Goal: Find contact information: Find contact information

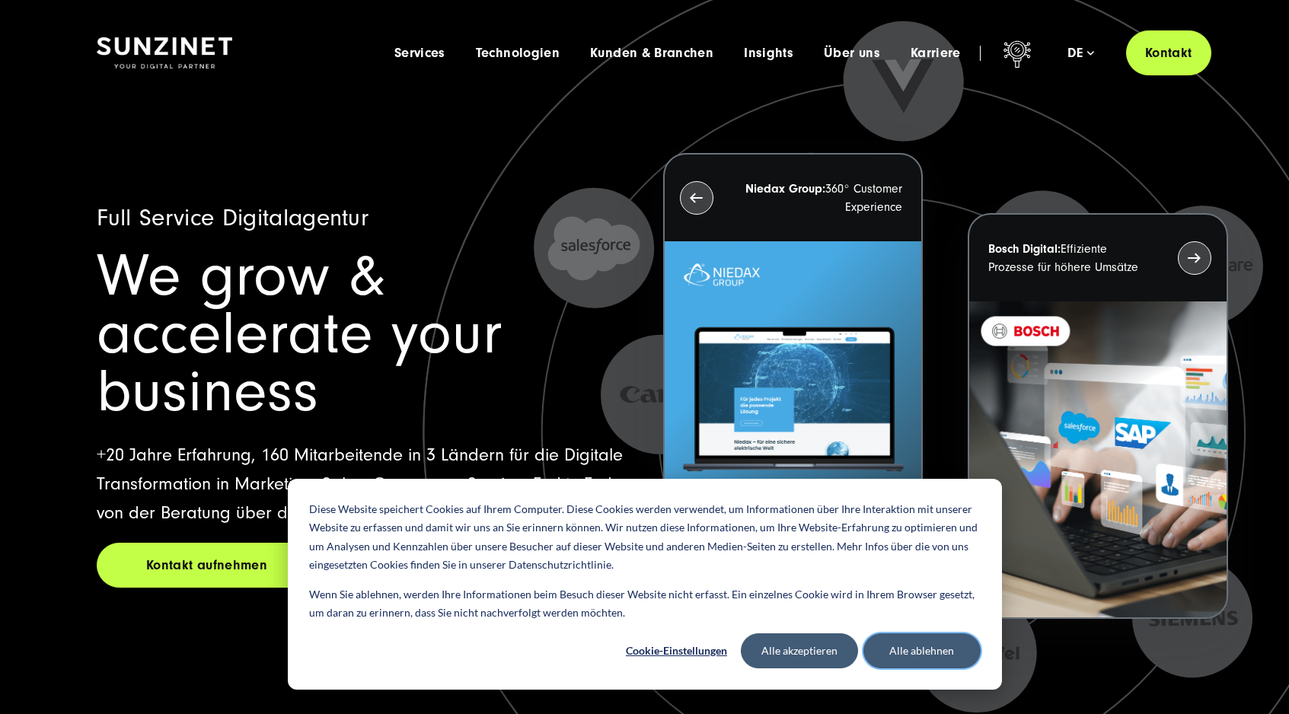
click at [903, 656] on button "Alle ablehnen" at bounding box center [921, 650] width 117 height 35
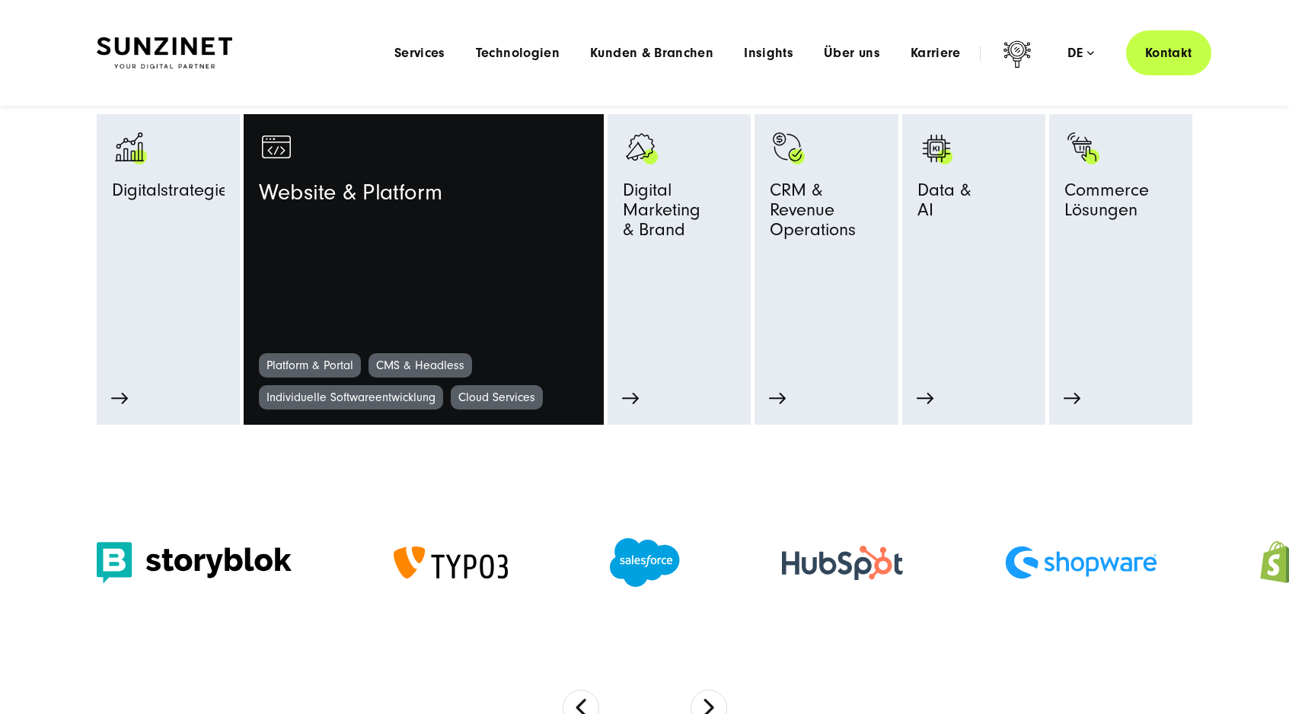
scroll to position [771, 0]
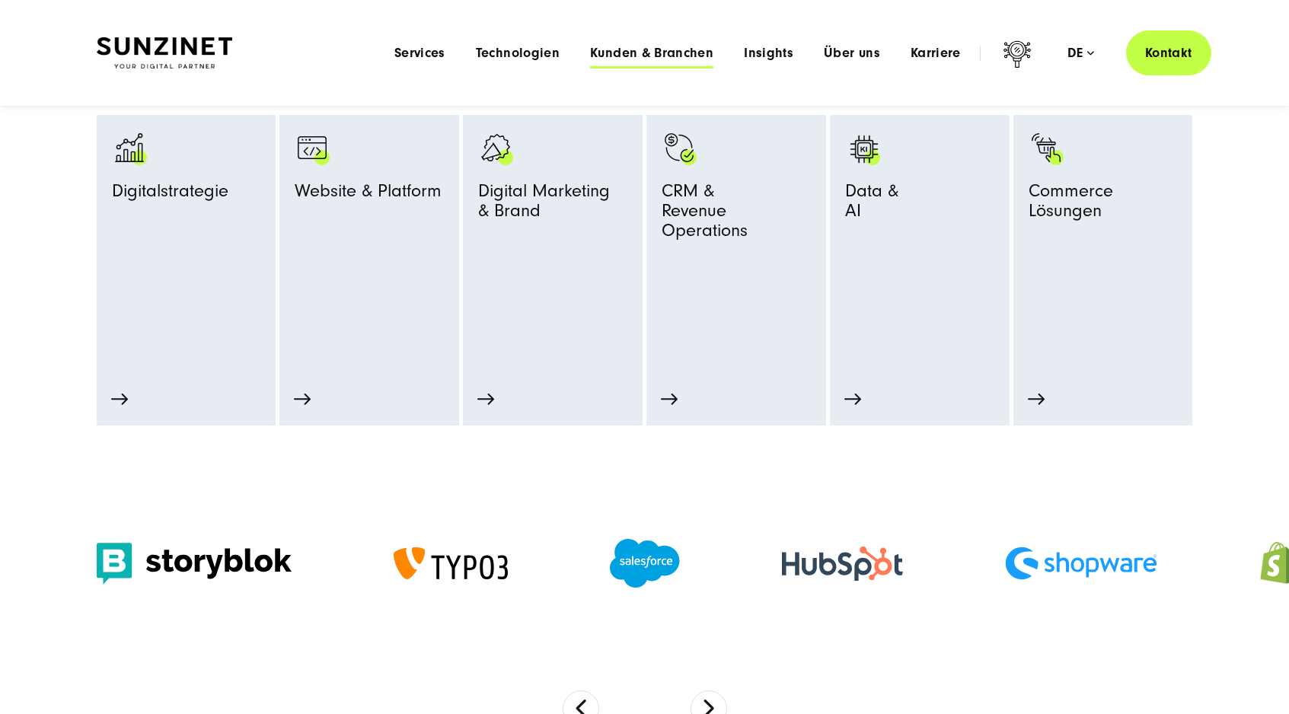
click at [627, 53] on span "Kunden & Branchen" at bounding box center [651, 53] width 123 height 15
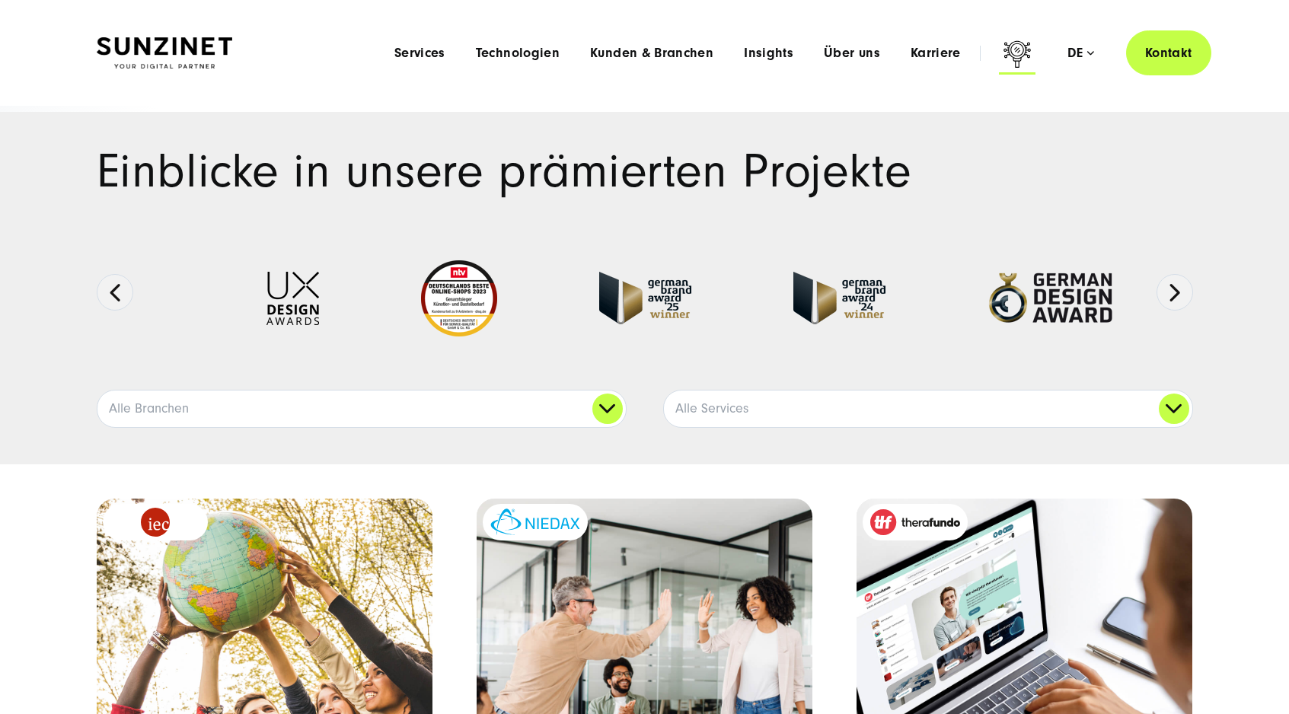
click at [1020, 49] on icon at bounding box center [1017, 56] width 37 height 37
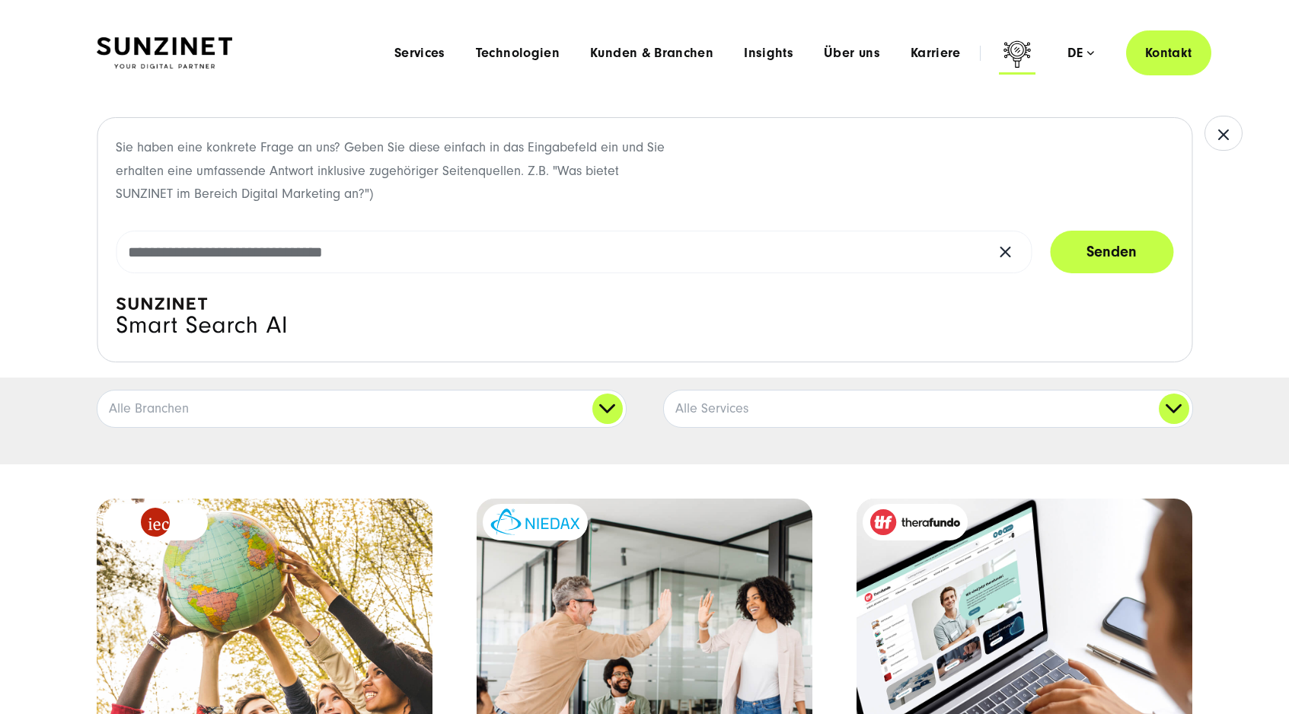
click at [1020, 49] on icon at bounding box center [1017, 56] width 37 height 37
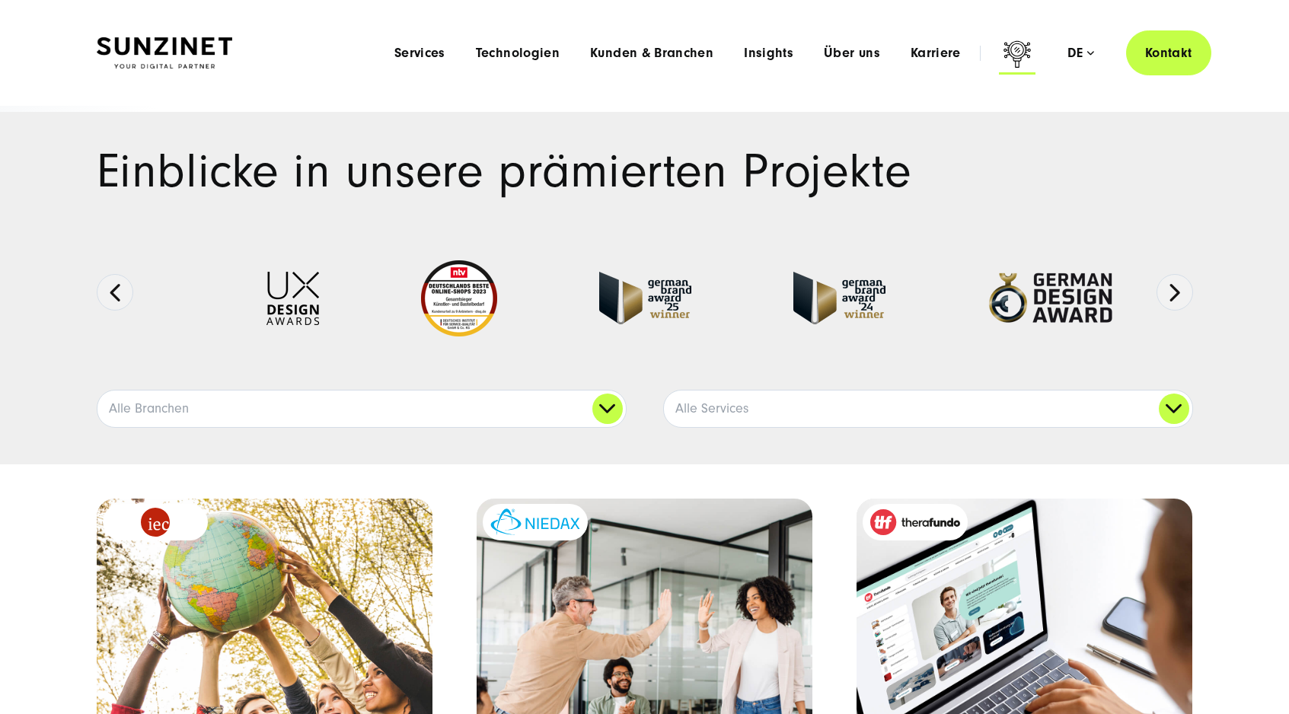
click at [1020, 49] on icon at bounding box center [1017, 56] width 37 height 37
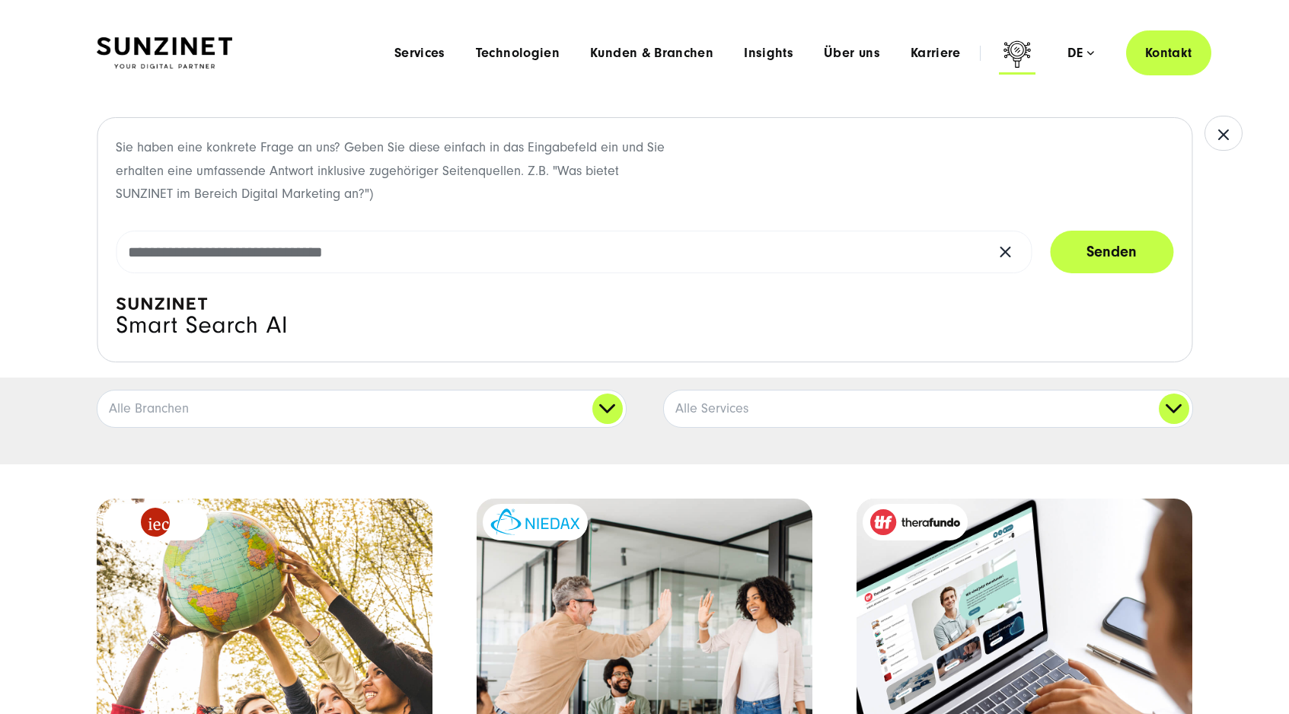
click at [1020, 49] on icon at bounding box center [1017, 56] width 37 height 37
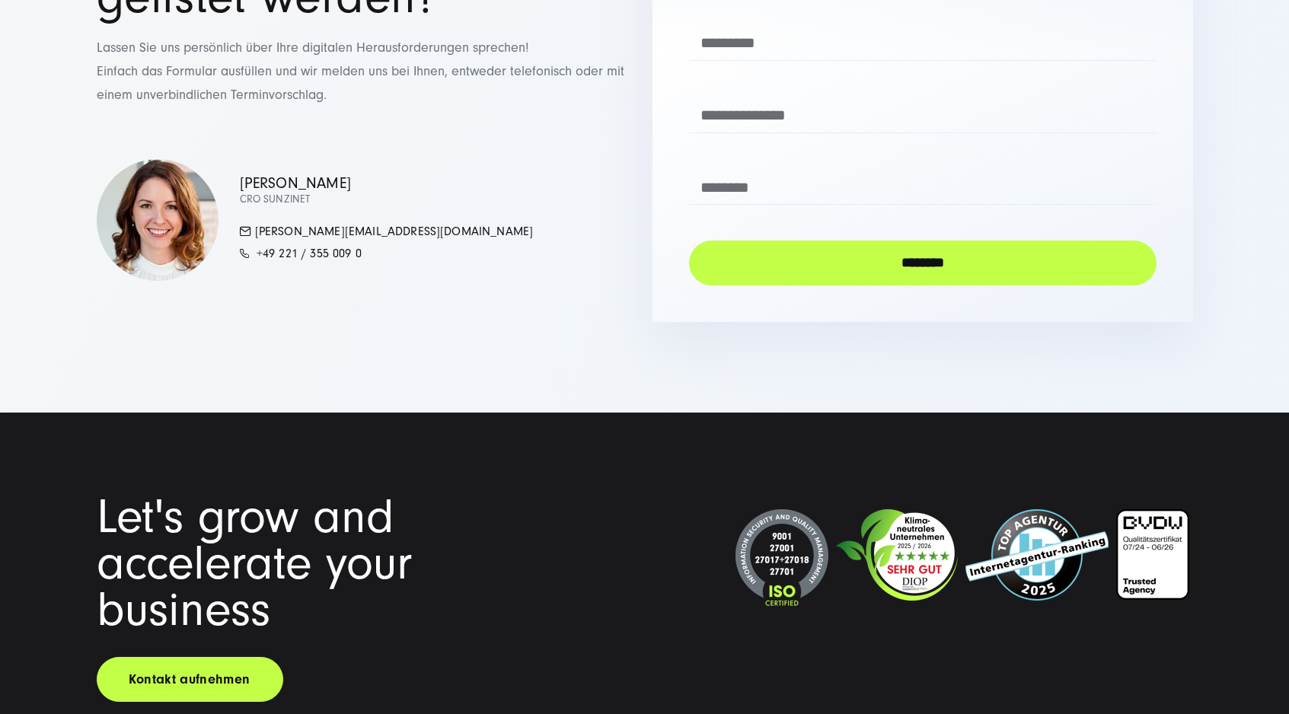
scroll to position [4413, 0]
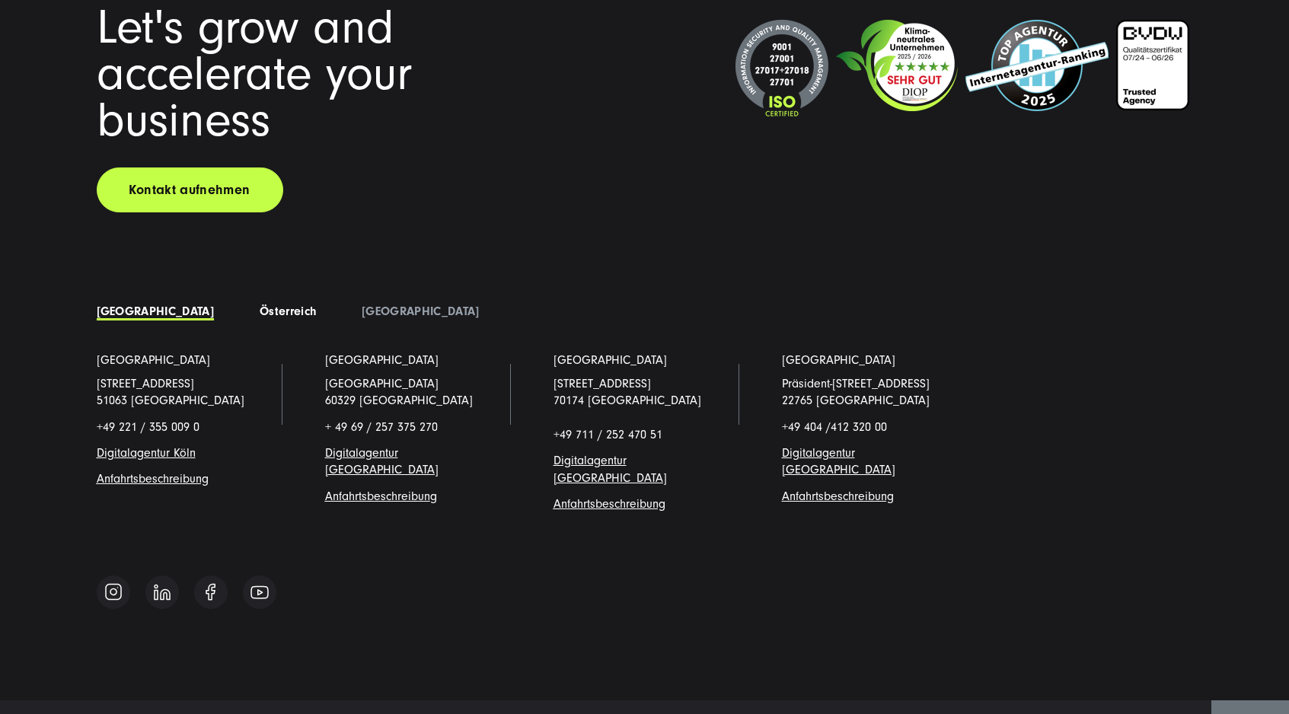
click at [260, 305] on link "Österreich" at bounding box center [288, 312] width 56 height 14
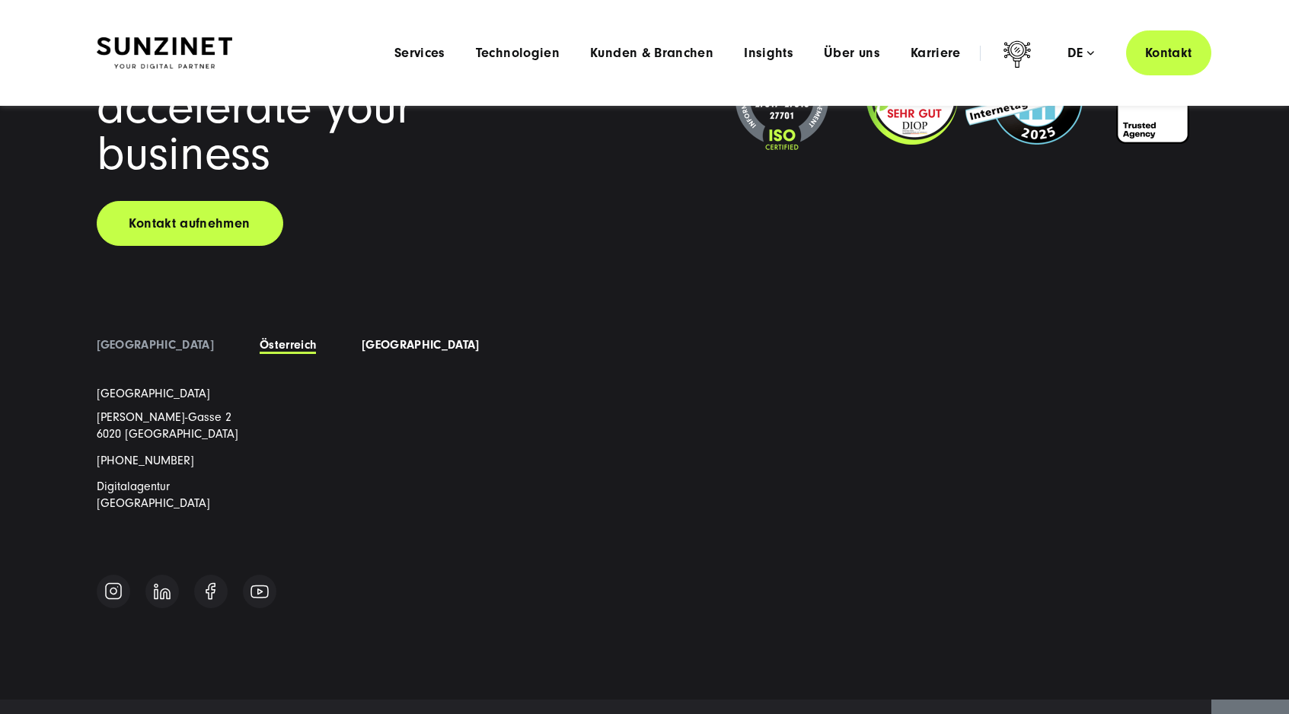
click at [362, 338] on link "[GEOGRAPHIC_DATA]" at bounding box center [420, 345] width 117 height 14
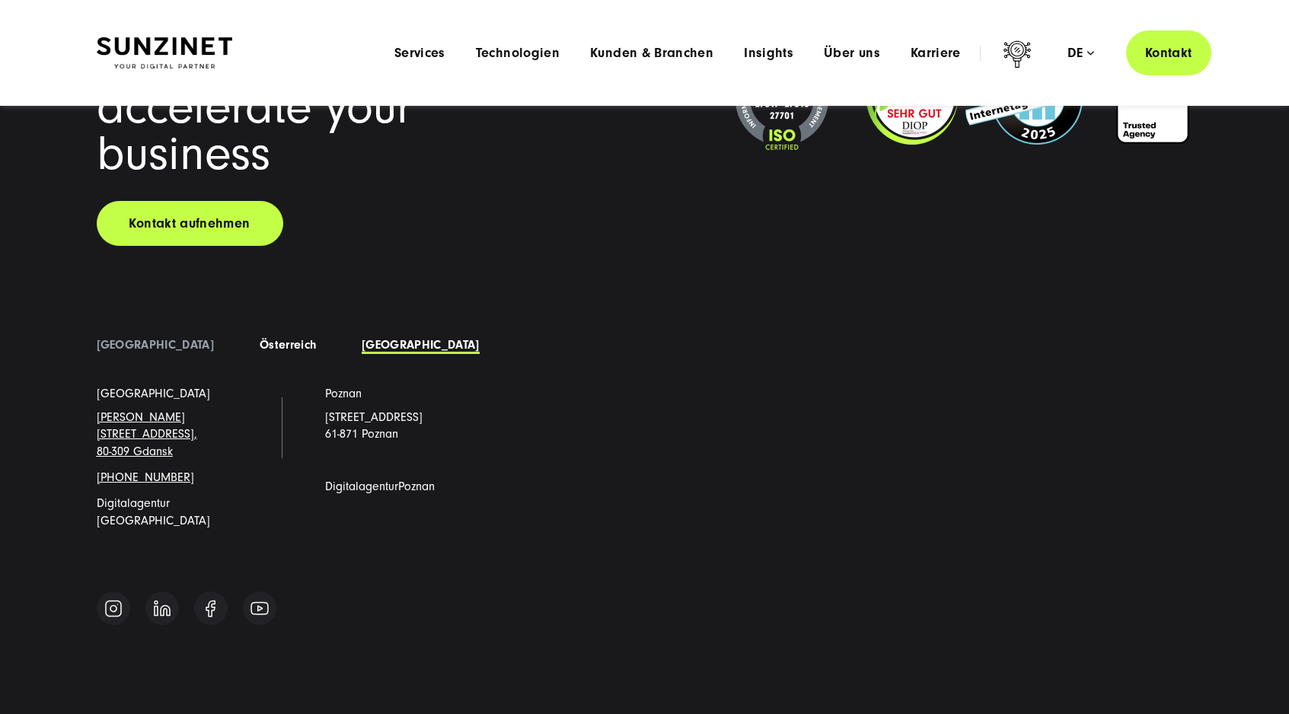
click at [260, 338] on link "Österreich" at bounding box center [288, 345] width 56 height 14
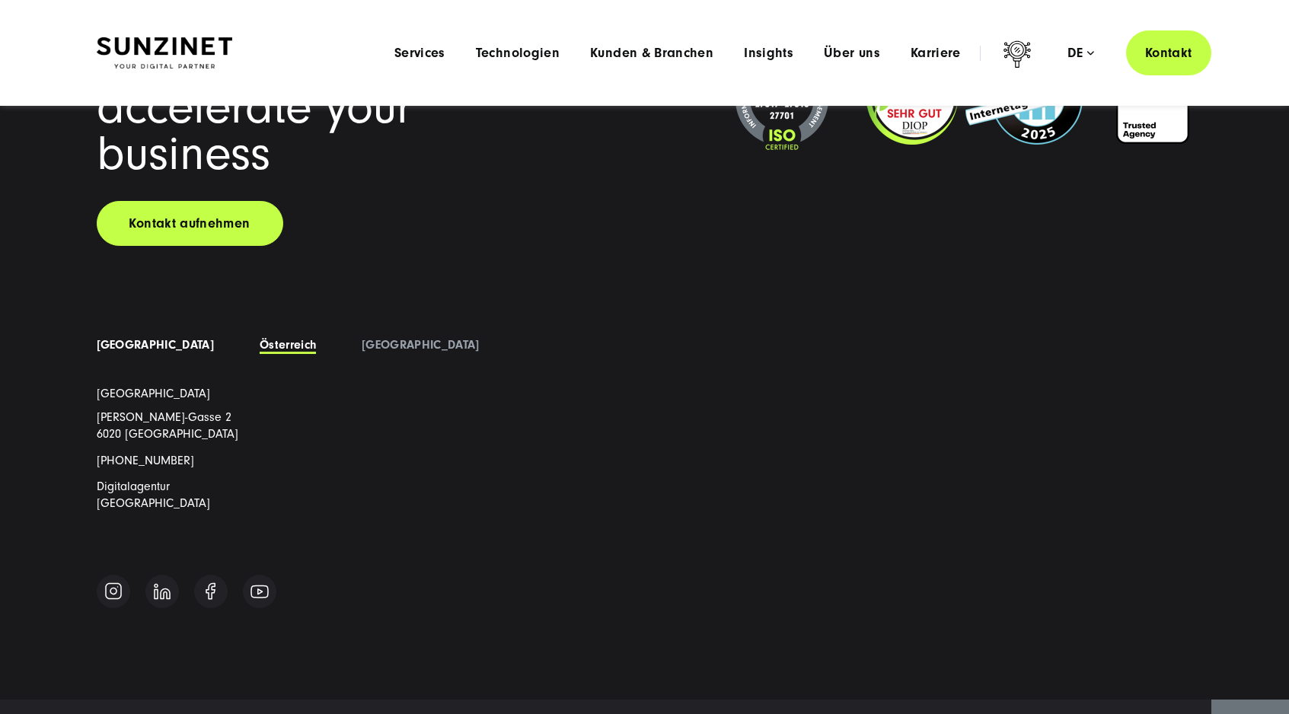
click at [147, 338] on link "[GEOGRAPHIC_DATA]" at bounding box center [155, 345] width 117 height 14
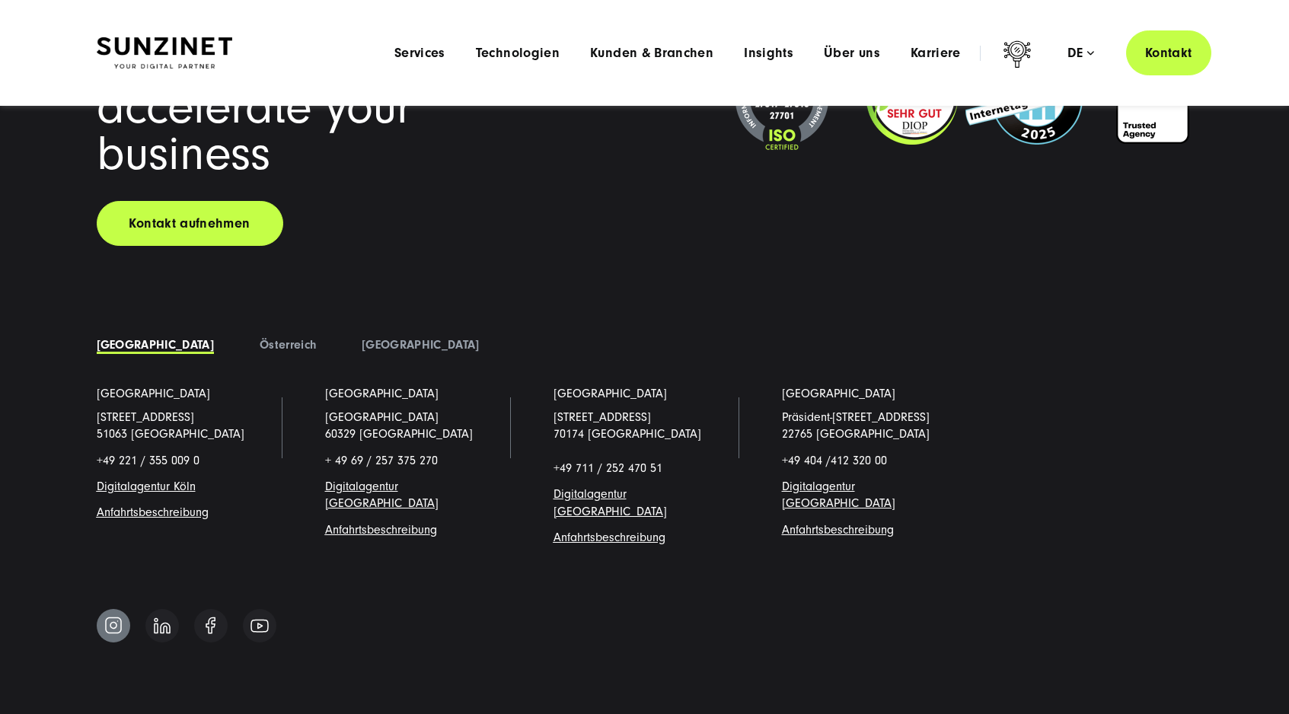
click at [107, 616] on img at bounding box center [113, 625] width 18 height 19
click at [1063, 385] on ul "Köln Schanzenstraße 23 51063 Köln +49 221 / 355 009 0 Digitalagentur Köl n Anfa…" at bounding box center [645, 477] width 1142 height 185
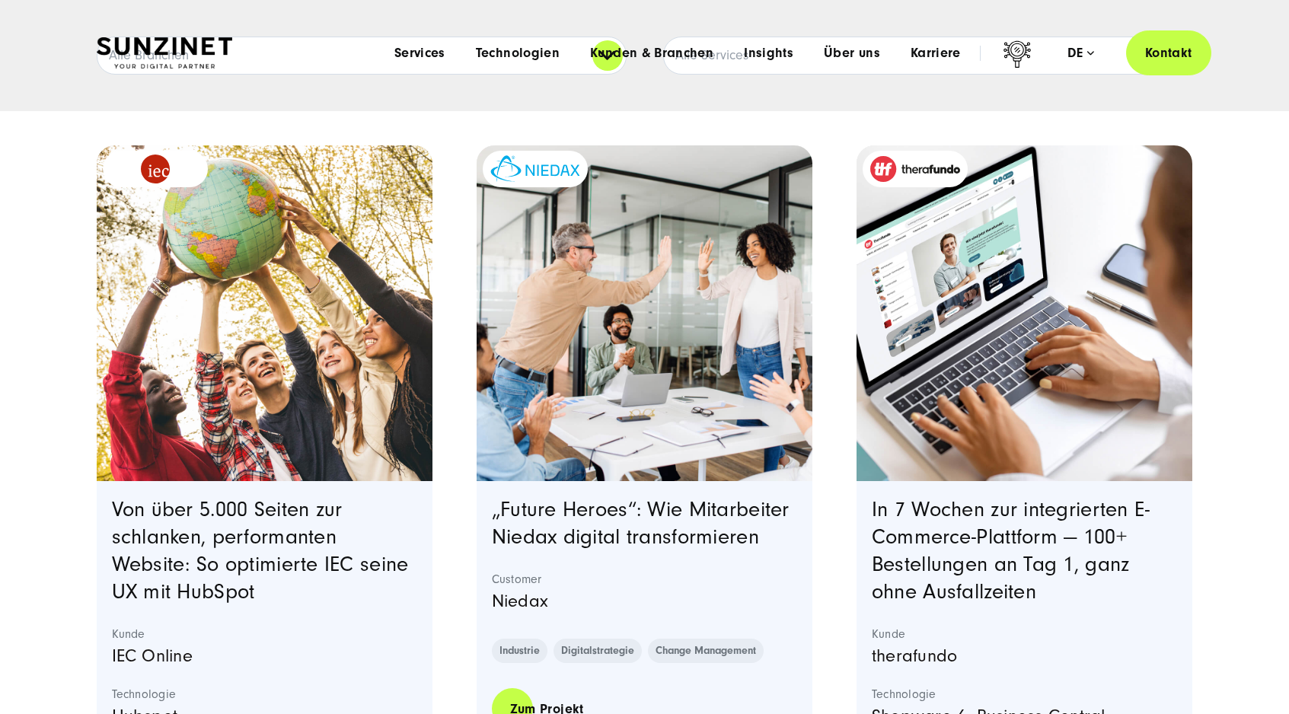
scroll to position [0, 0]
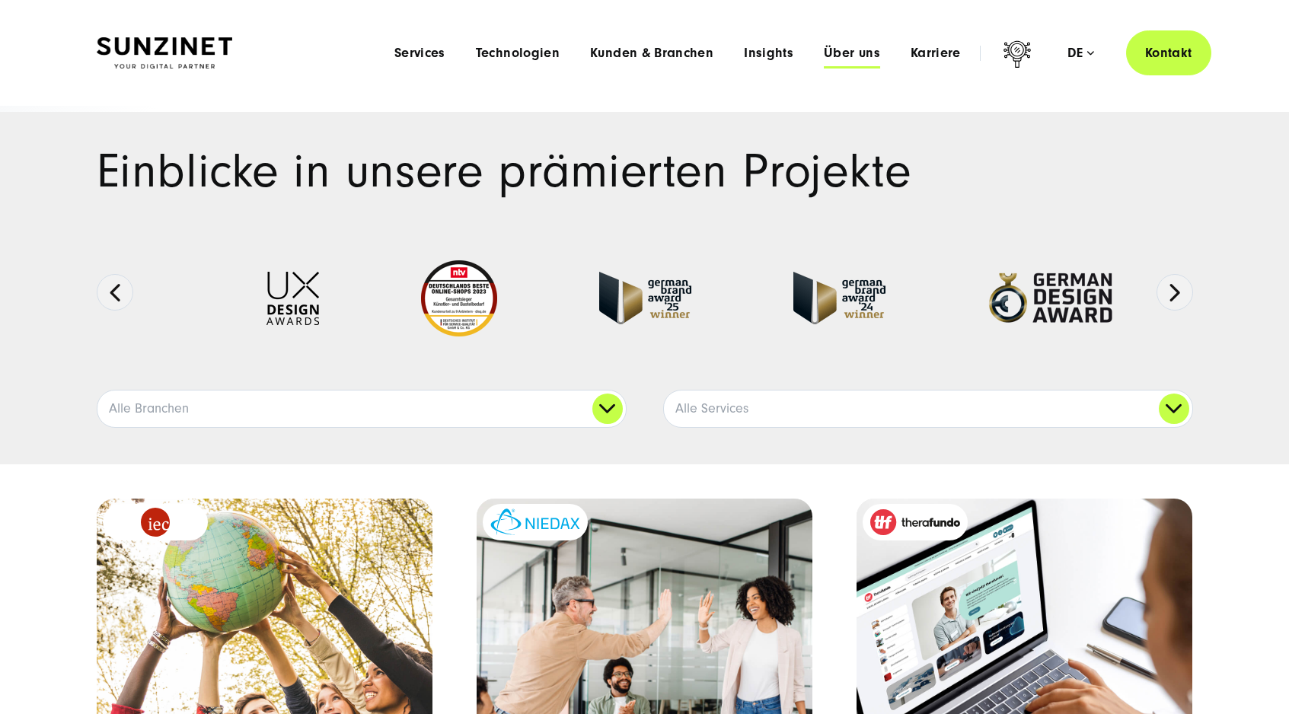
click at [839, 56] on span "Über uns" at bounding box center [852, 53] width 56 height 15
click at [179, 59] on div "Smart Search AI Hier können Sie eine konkrete Frage zu unserer Agentur und unse…" at bounding box center [645, 52] width 1096 height 45
click at [181, 47] on img at bounding box center [165, 53] width 136 height 32
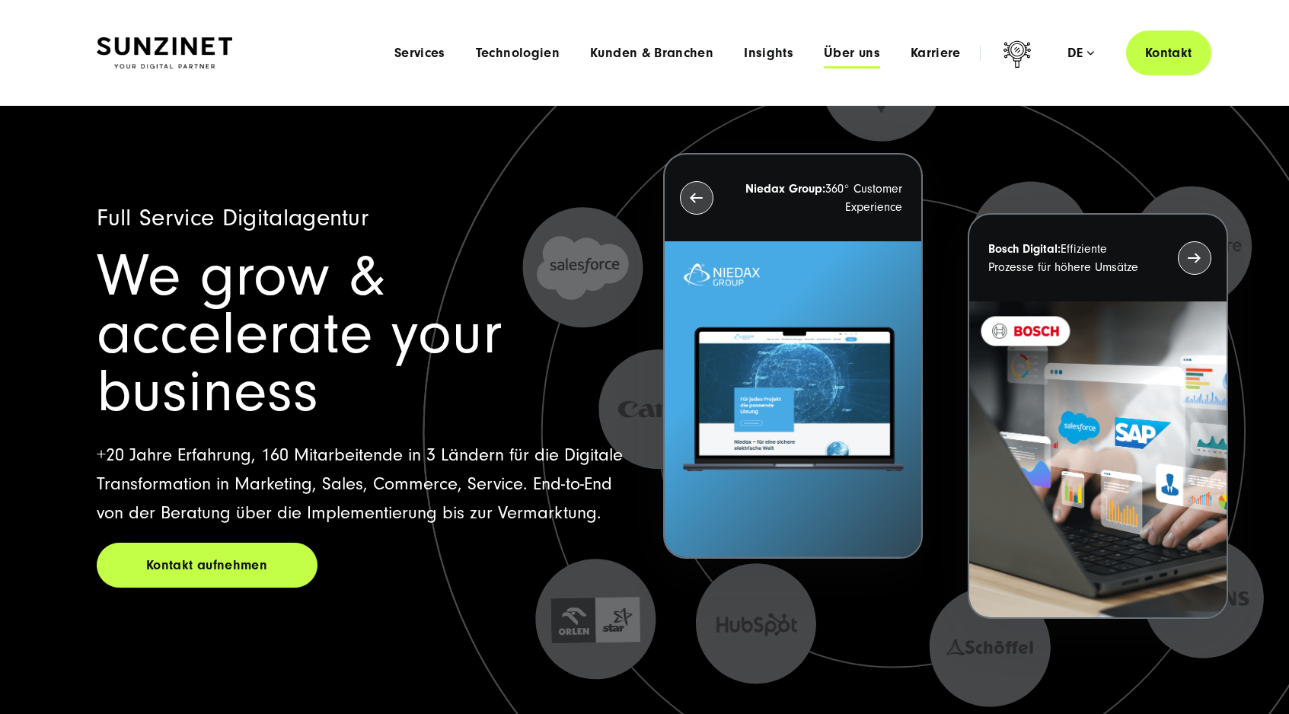
click at [839, 48] on span "Über uns" at bounding box center [852, 53] width 56 height 15
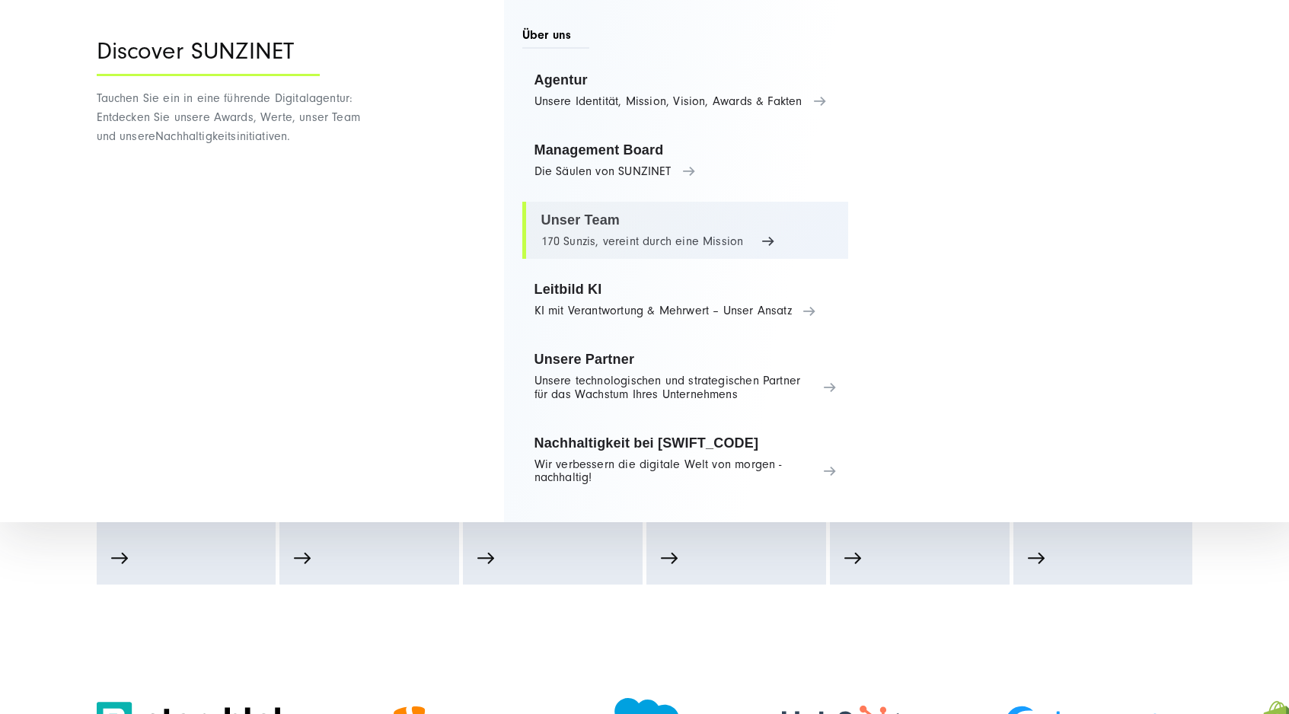
scroll to position [643, 0]
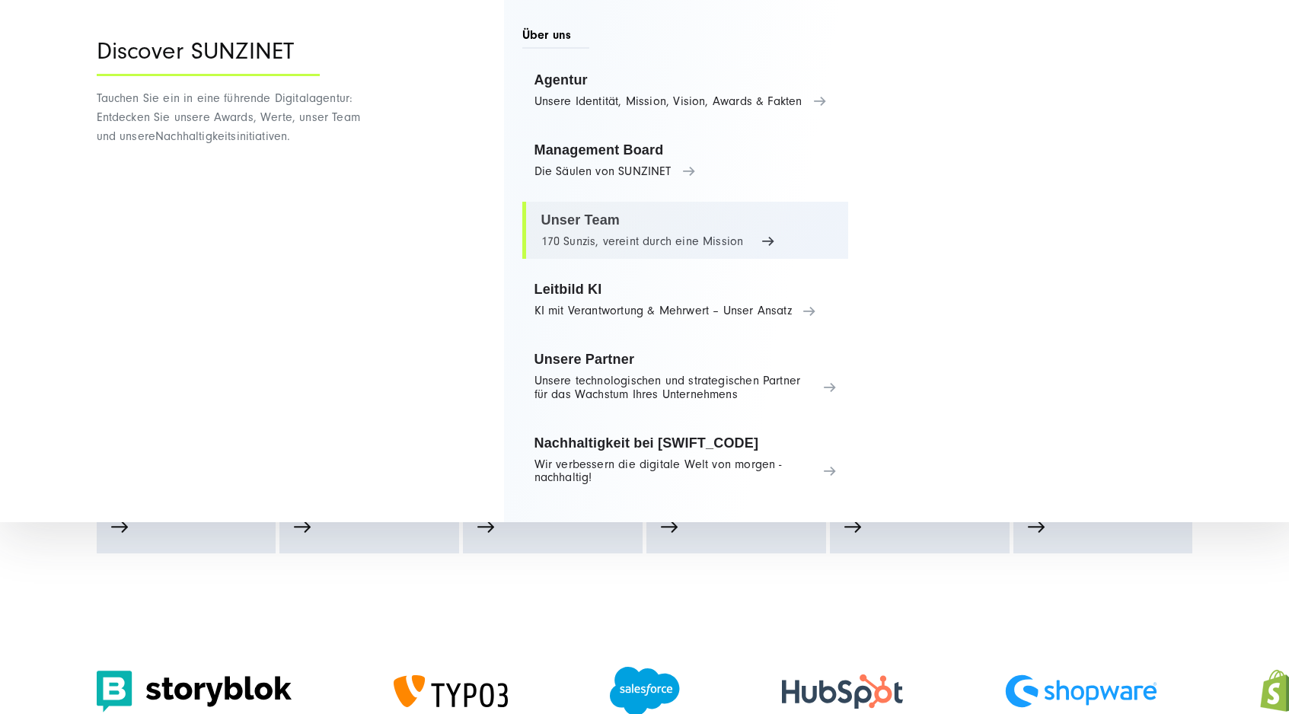
click at [699, 234] on link "Unser Team 170 Sunzis, vereint durch eine Mission" at bounding box center [685, 231] width 327 height 58
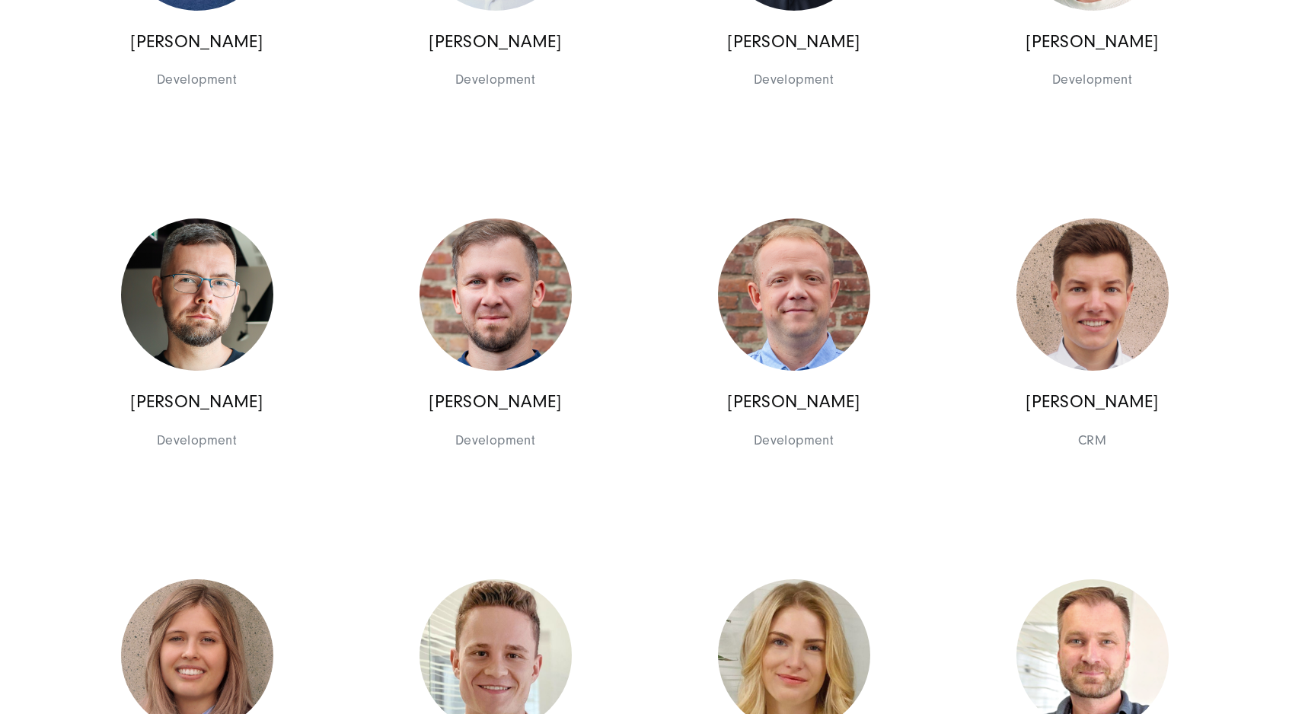
scroll to position [15894, 0]
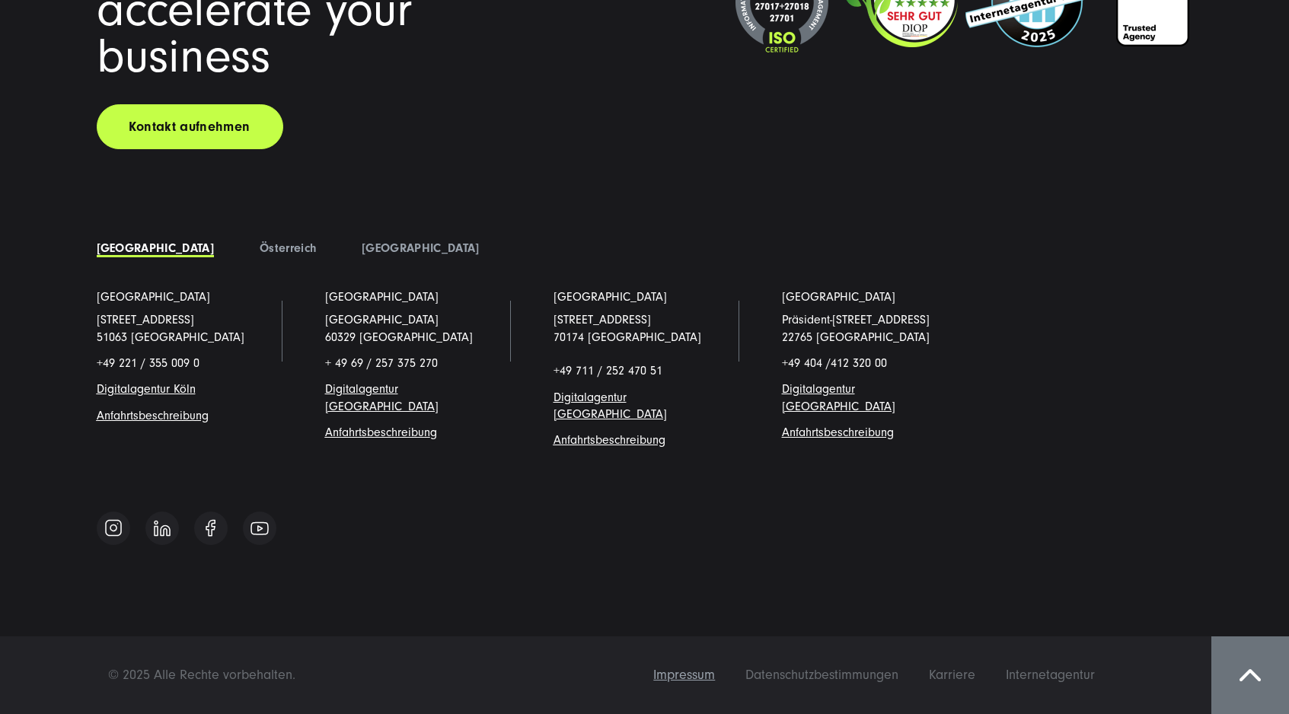
click at [693, 678] on span "Impressum" at bounding box center [684, 675] width 62 height 16
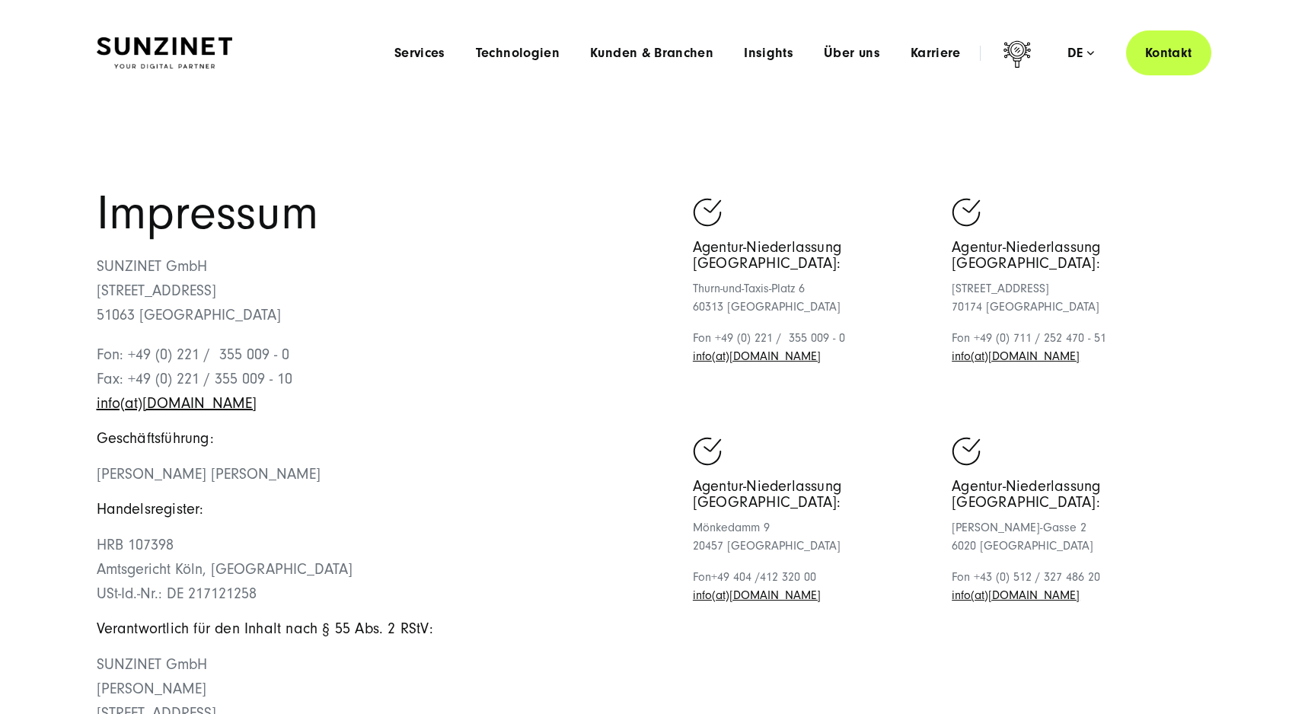
scroll to position [3, 0]
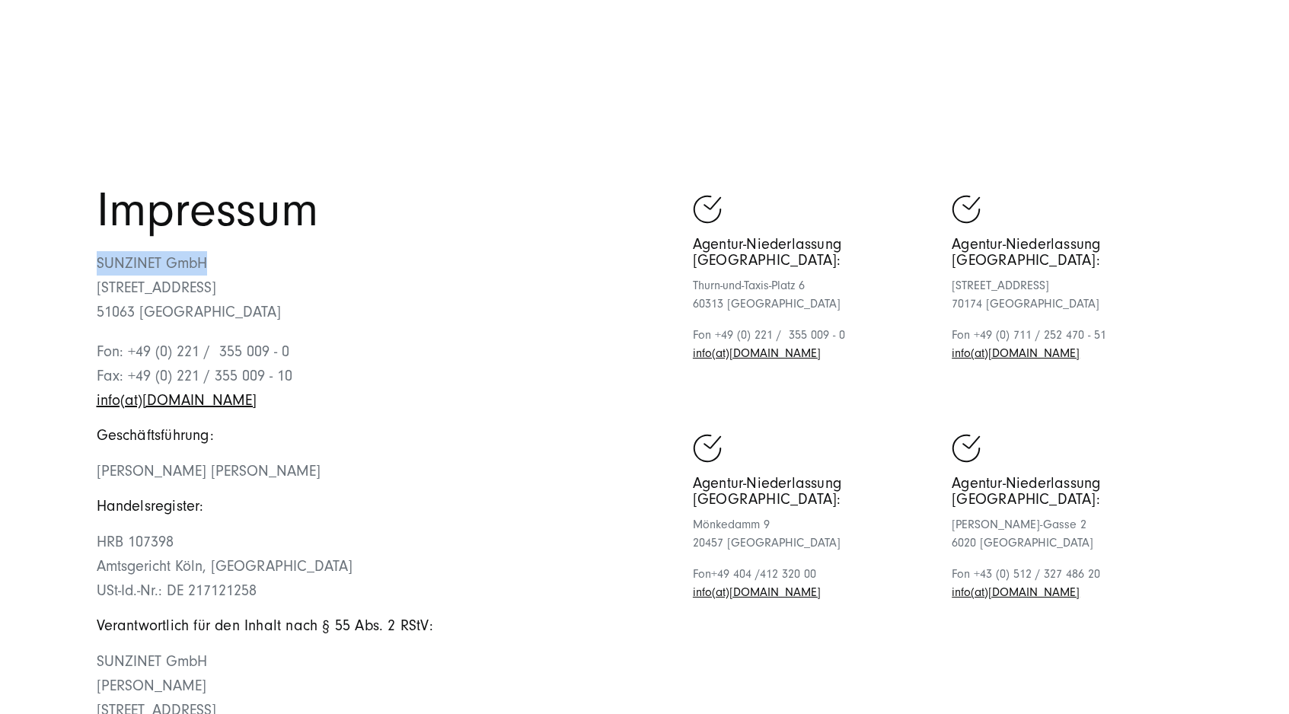
drag, startPoint x: 172, startPoint y: 267, endPoint x: 59, endPoint y: 263, distance: 112.8
click at [59, 263] on section "Impressum SUNZINET GmbH Schanzenstraße 23 51063 Köln Fon: +49 (0) 221 / 355 009…" at bounding box center [644, 517] width 1289 height 830
copy p "SUNZINET GmbH"
